Goal: Task Accomplishment & Management: Manage account settings

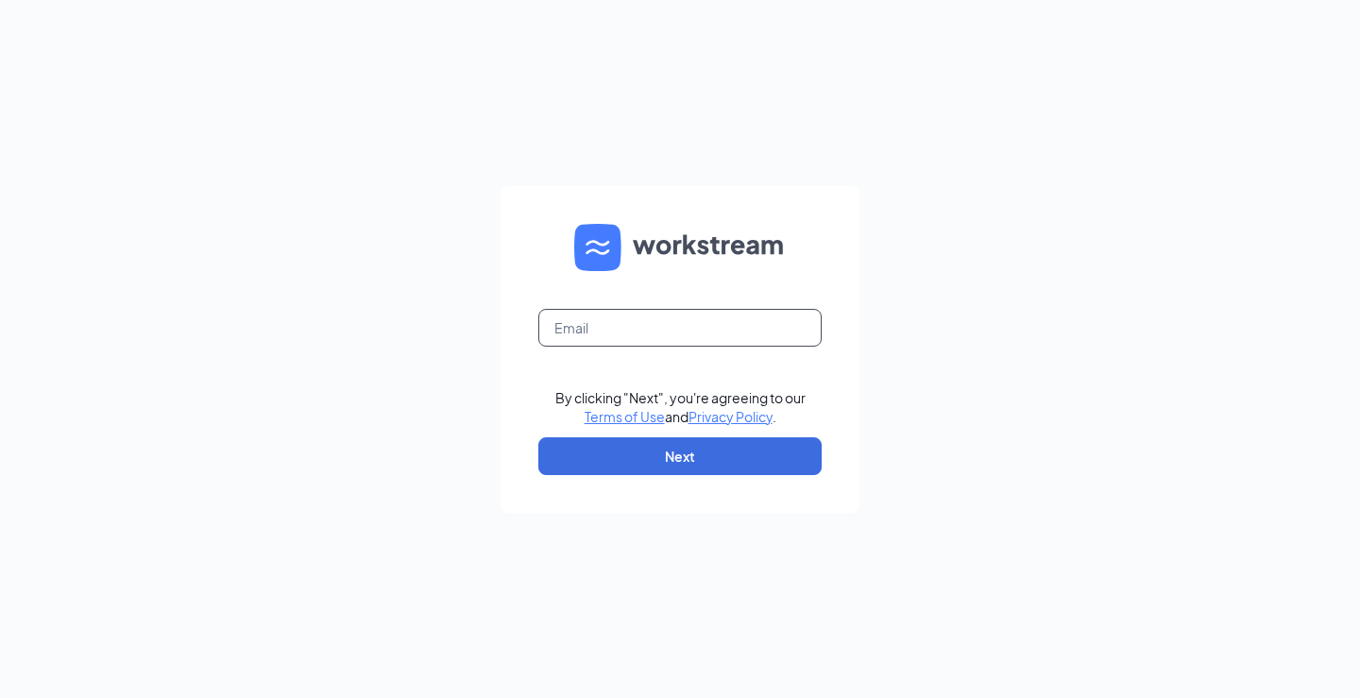
click at [629, 318] on input "text" at bounding box center [679, 328] width 283 height 38
type input "[EMAIL_ADDRESS][DOMAIN_NAME]"
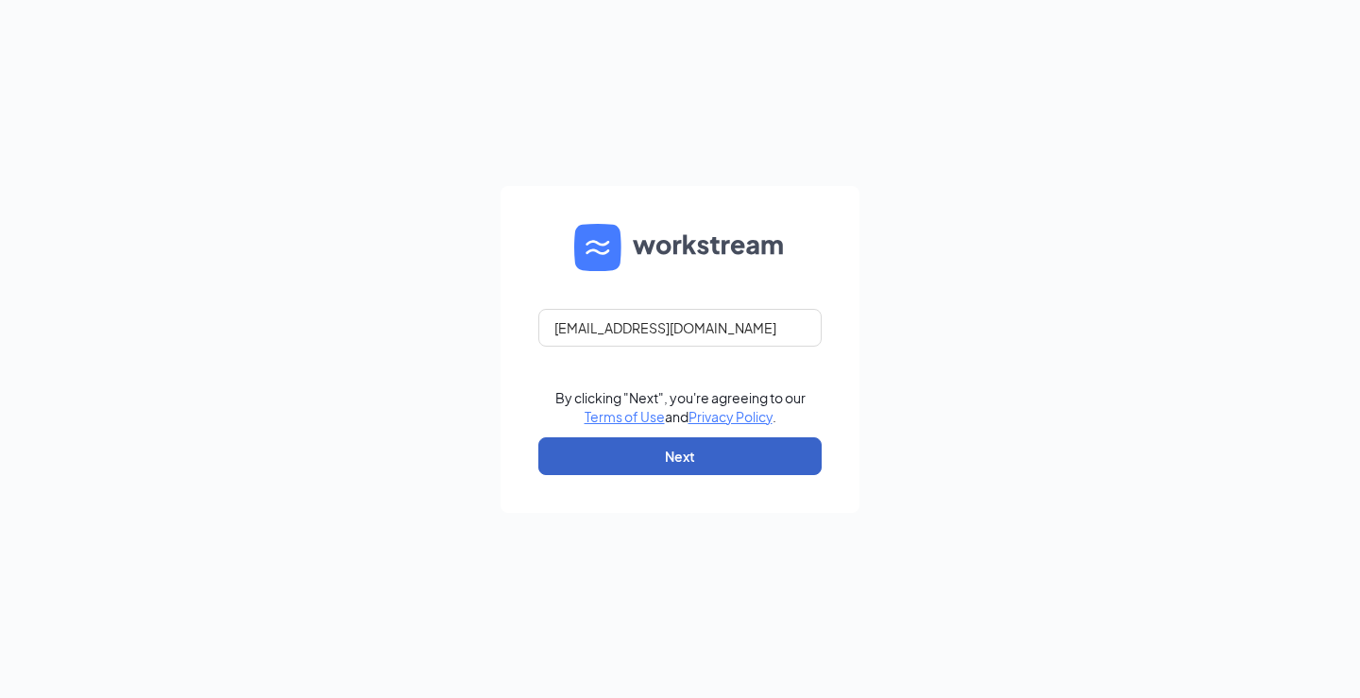
click at [698, 459] on button "Next" at bounding box center [679, 456] width 283 height 38
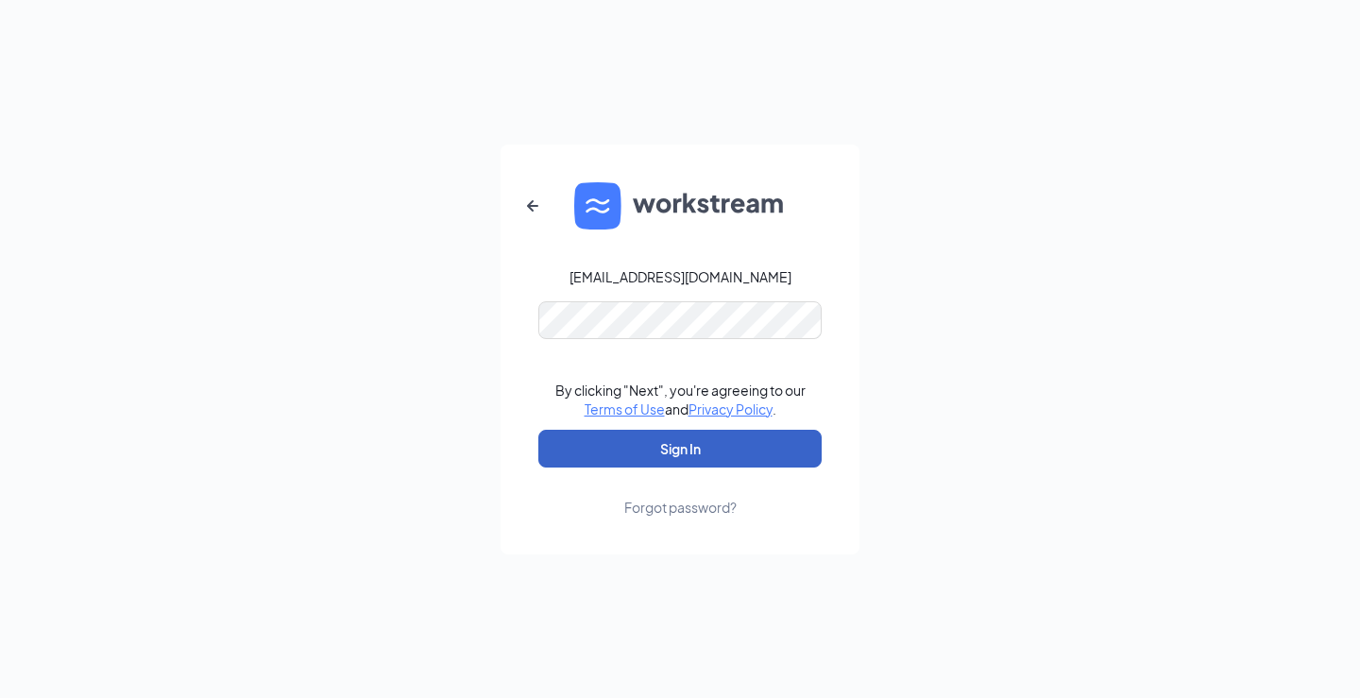
click at [570, 435] on button "Sign In" at bounding box center [679, 449] width 283 height 38
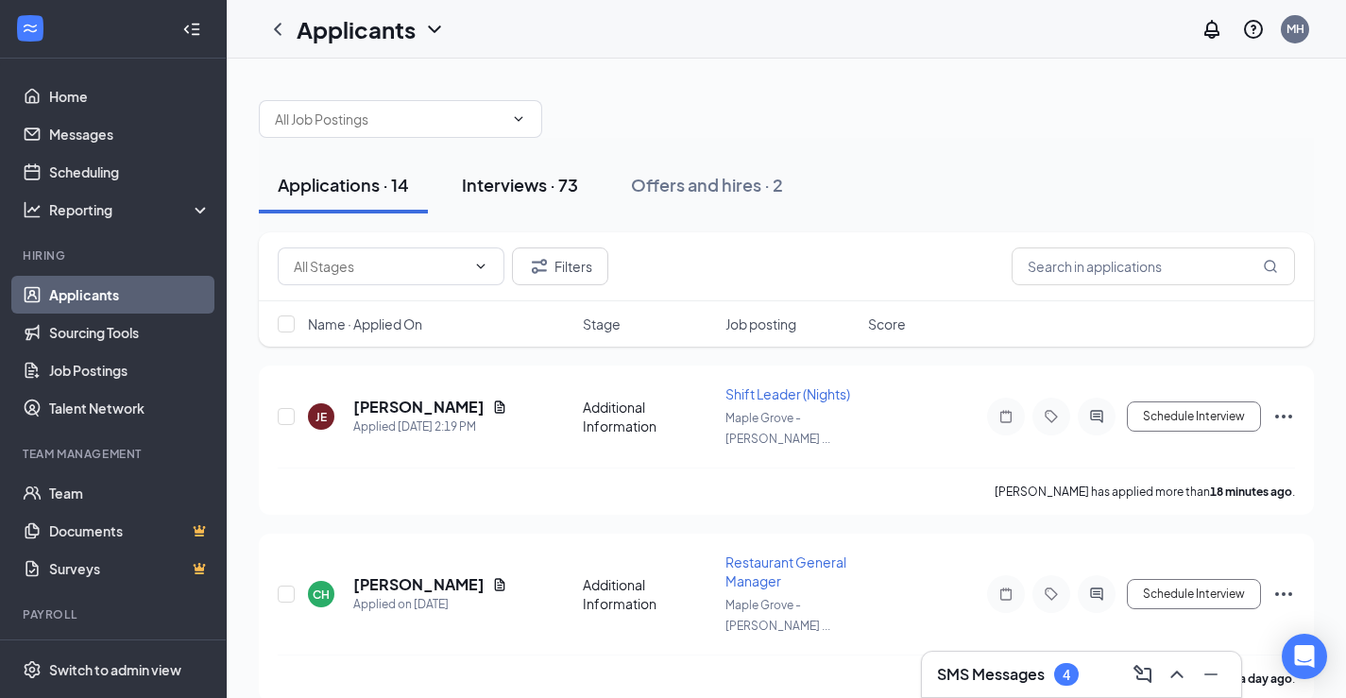
click at [529, 191] on div "Interviews · 73" at bounding box center [520, 185] width 116 height 24
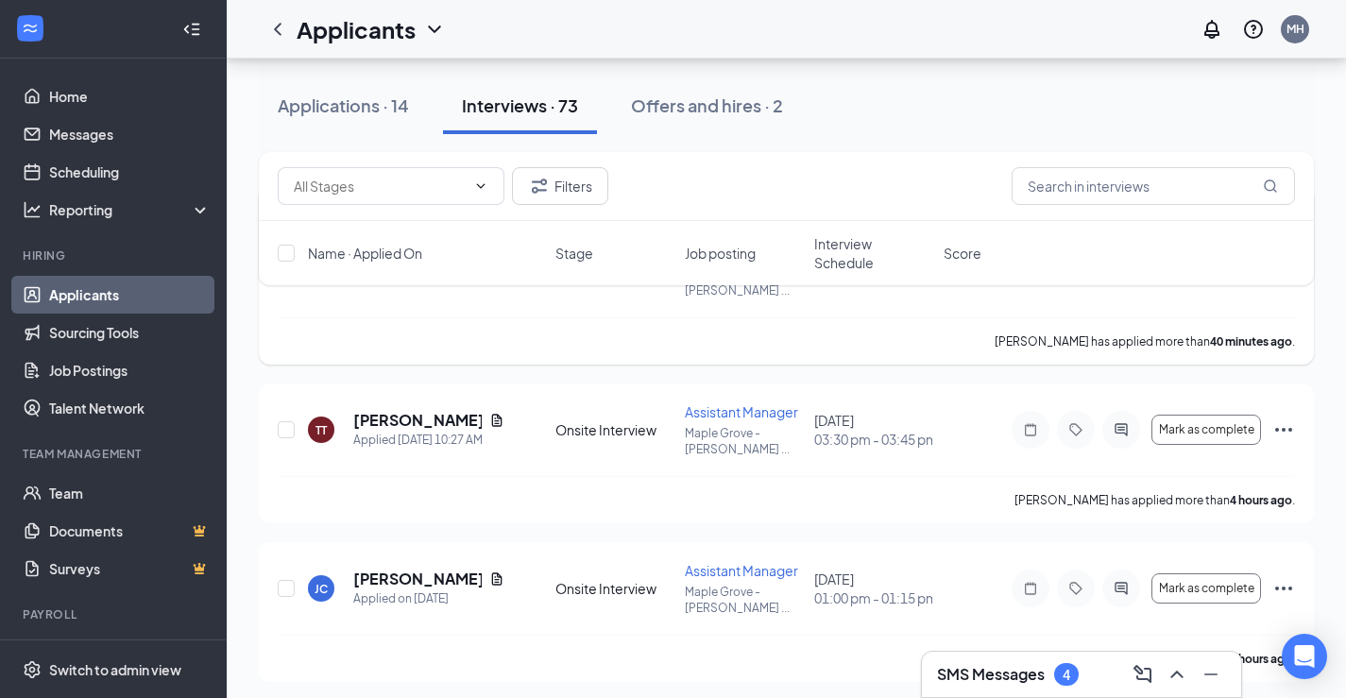
scroll to position [283, 0]
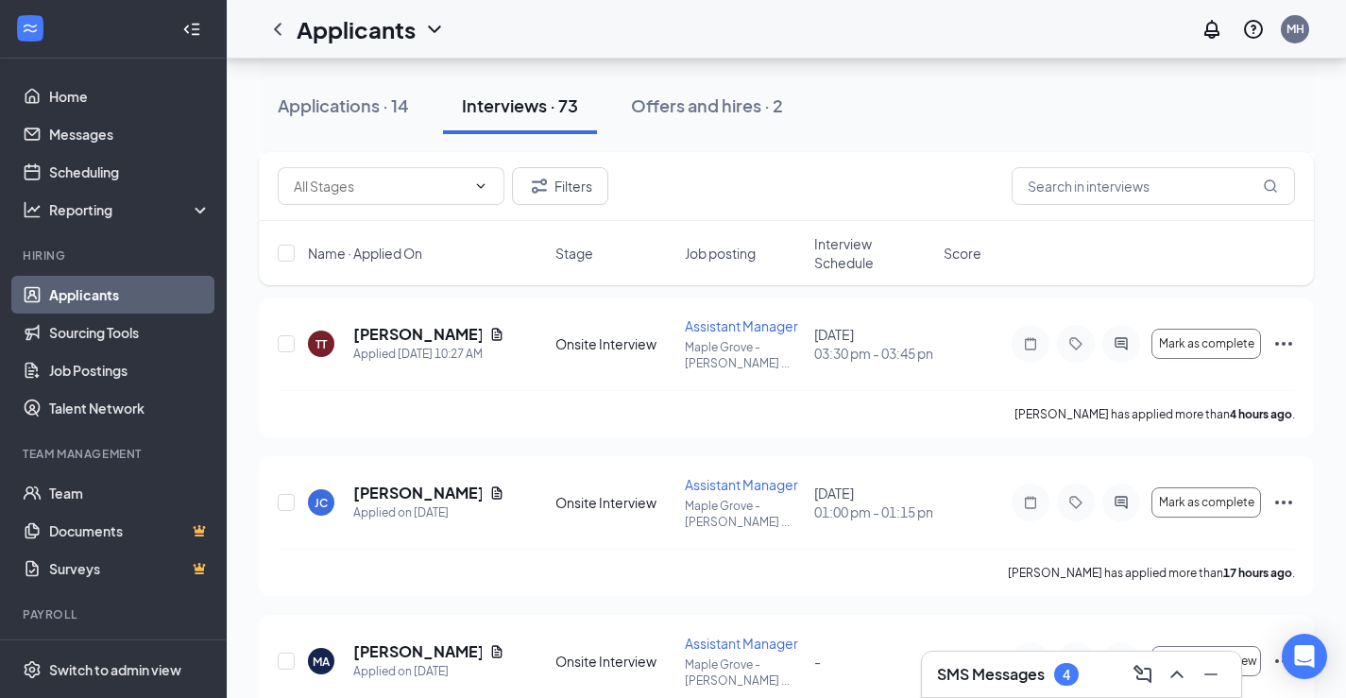
click at [829, 251] on span "Interview Schedule" at bounding box center [873, 253] width 118 height 38
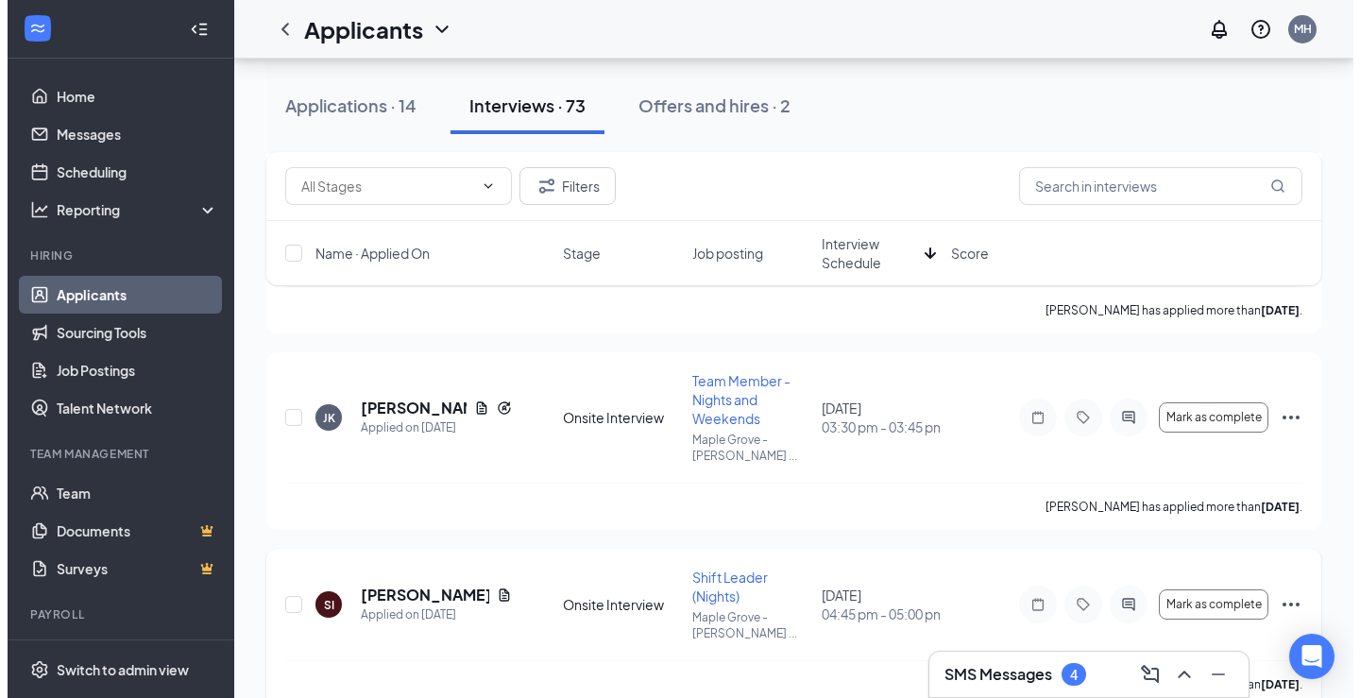
scroll to position [3702, 0]
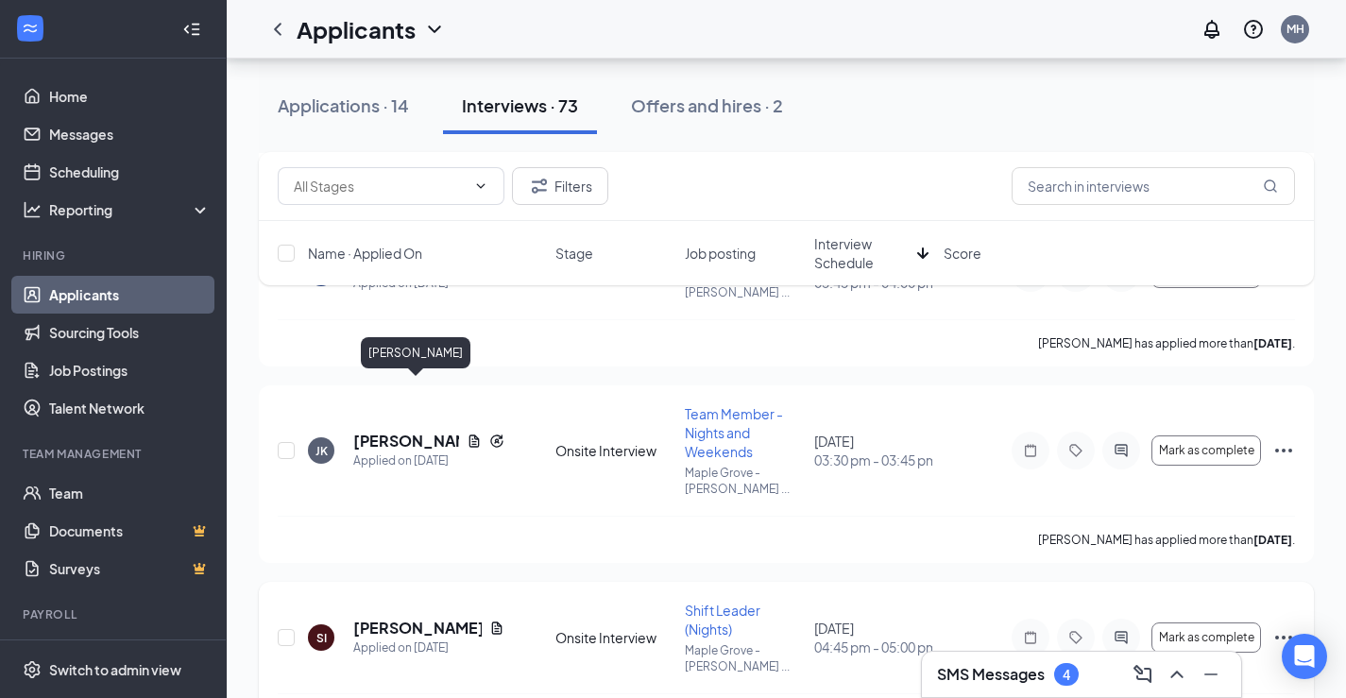
click at [401, 618] on h5 "Sakariye Ismail" at bounding box center [417, 628] width 128 height 21
